Goal: Download file/media

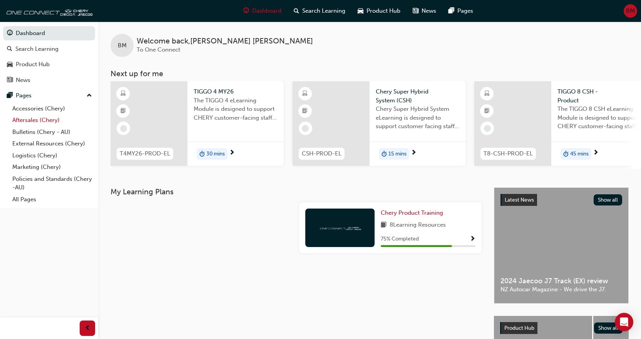
click at [21, 121] on link "Aftersales (Chery)" at bounding box center [52, 120] width 86 height 12
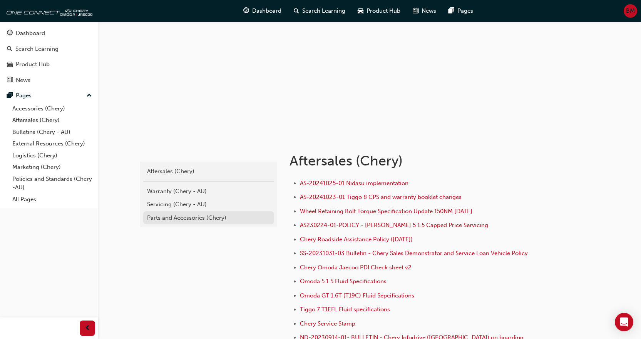
scroll to position [77, 0]
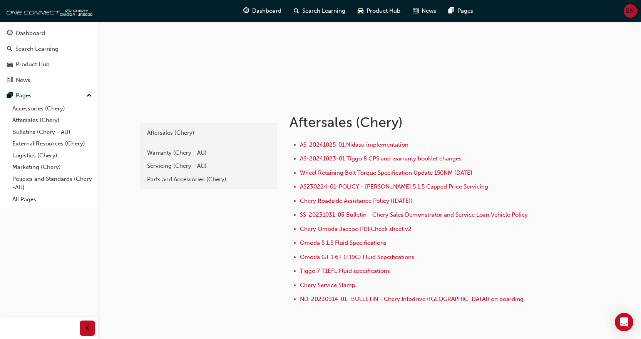
drag, startPoint x: 168, startPoint y: 182, endPoint x: 329, endPoint y: 218, distance: 164.7
click at [168, 181] on div "Parts and Accessories (Chery)" at bounding box center [208, 179] width 123 height 9
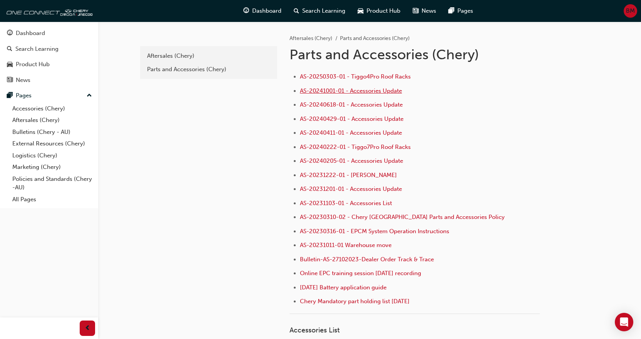
click at [311, 91] on span "AS-20241001-01 - Accessories Update" at bounding box center [351, 90] width 102 height 7
click at [329, 104] on span "AS-20240618-01 - Accessories Update" at bounding box center [351, 104] width 103 height 7
click at [352, 120] on span "AS-20240429-01 - Accessories Update" at bounding box center [352, 119] width 104 height 7
click at [341, 136] on span "AS-20240411-01 - Accessories Update" at bounding box center [351, 132] width 102 height 7
click at [336, 161] on span "AS-20240205-01 - Accessories Update" at bounding box center [351, 161] width 103 height 7
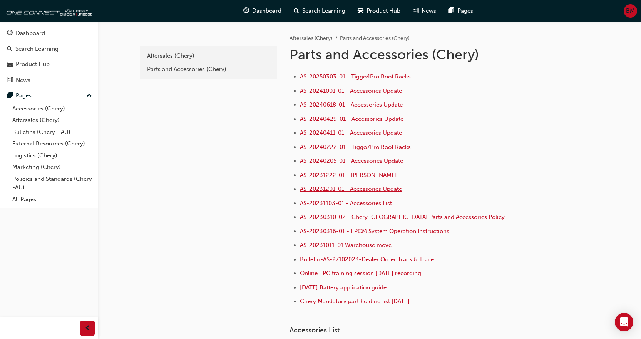
click at [379, 189] on span "AS-20231201-01 - Accessories Update" at bounding box center [351, 189] width 102 height 7
click at [352, 206] on span "AS-20231103-01 - Accessories List" at bounding box center [346, 203] width 92 height 7
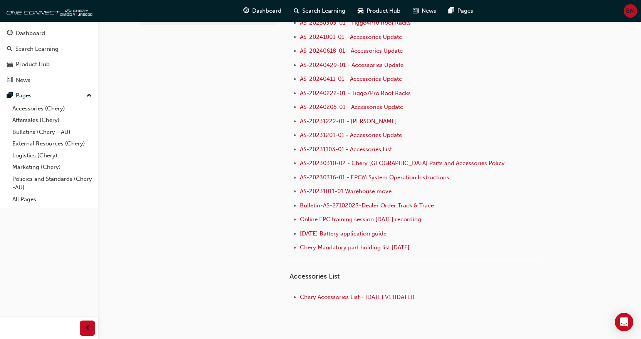
scroll to position [93, 0]
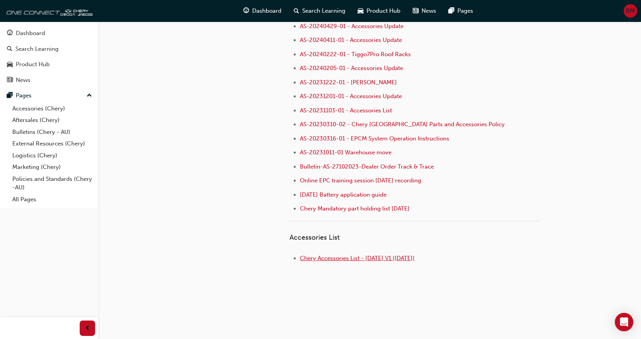
click at [372, 259] on span "Chery Accessories List - [DATE] V1 ([DATE])" at bounding box center [357, 258] width 115 height 7
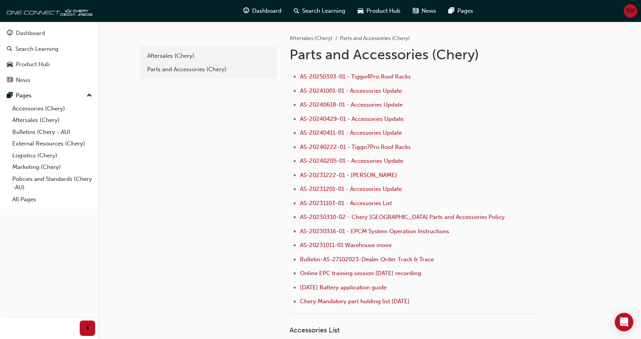
click at [174, 55] on div "Aftersales (Chery)" at bounding box center [208, 56] width 123 height 9
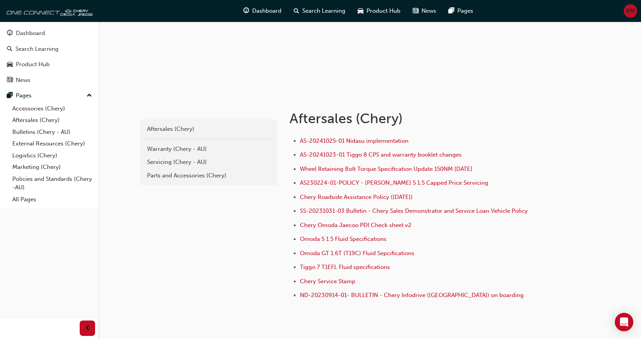
scroll to position [118, 0]
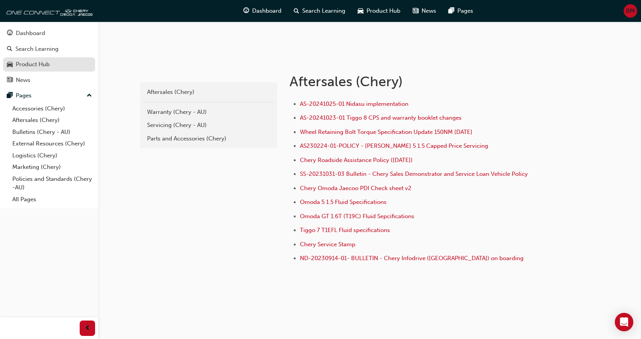
click at [30, 62] on div "Product Hub" at bounding box center [33, 64] width 34 height 9
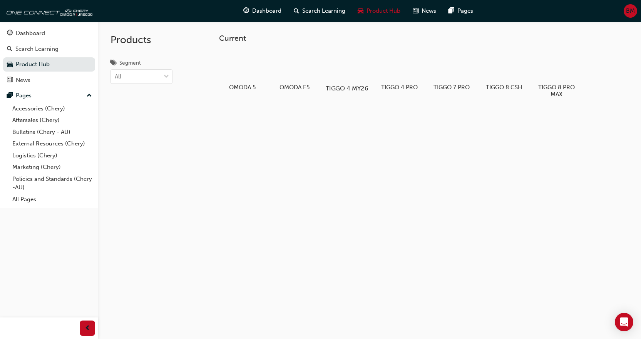
click at [345, 74] on div at bounding box center [346, 66] width 43 height 31
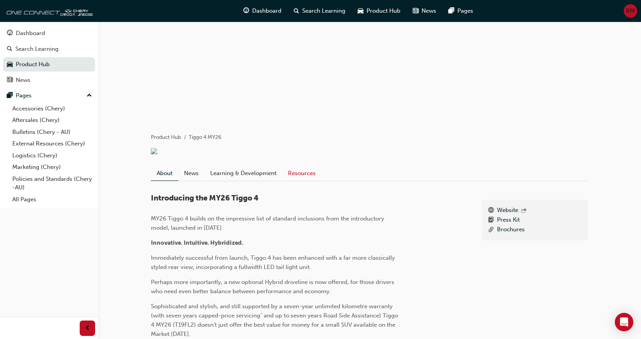
scroll to position [154, 0]
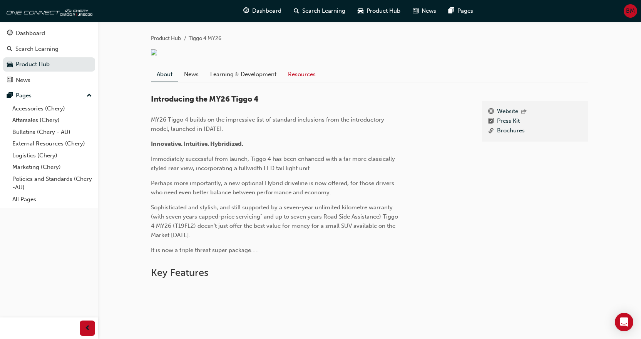
click at [305, 79] on link "Resources" at bounding box center [301, 74] width 39 height 15
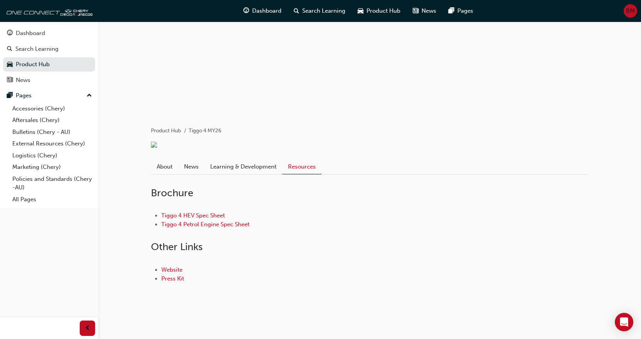
scroll to position [67, 0]
click at [186, 215] on link "Tiggo 4 HEV Spec Sheet" at bounding box center [193, 215] width 64 height 7
